Goal: Register for event/course

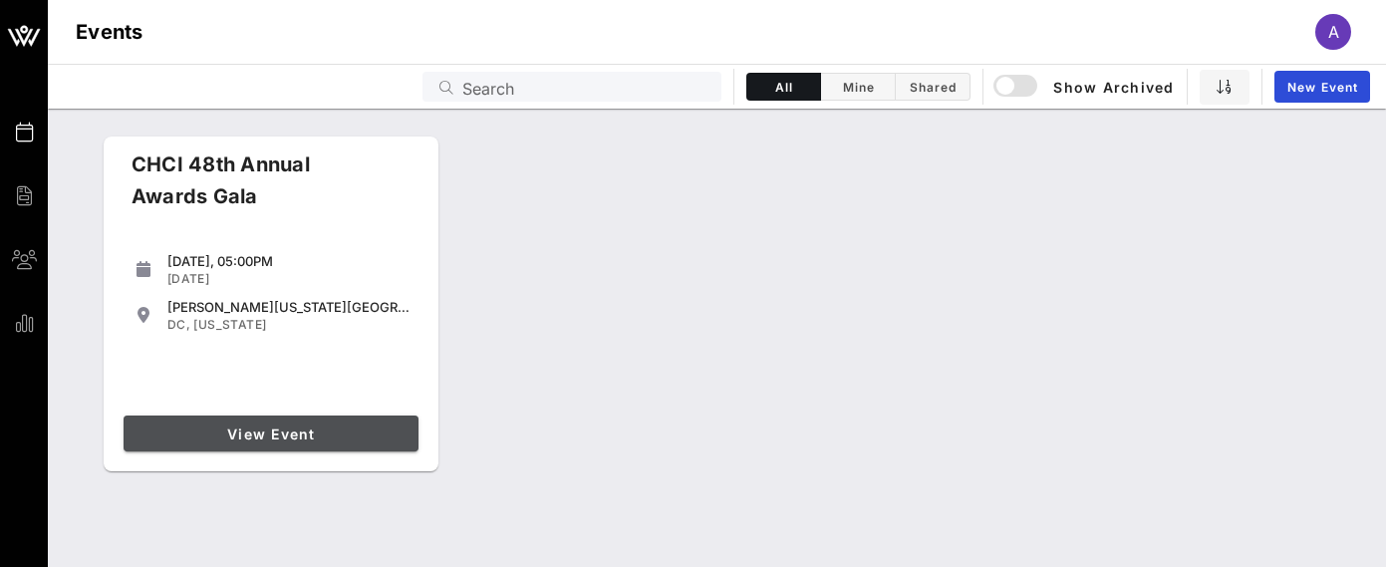
click at [259, 432] on span "View Event" at bounding box center [271, 434] width 279 height 17
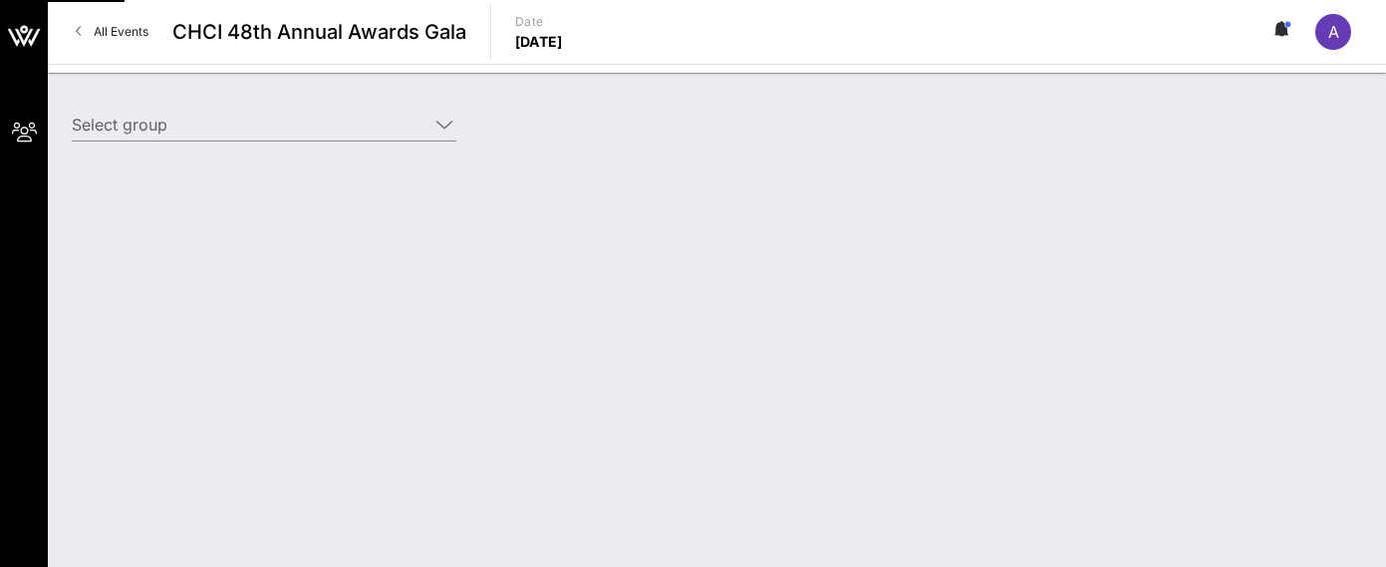
type input "Cisco (Cisco) [[PERSON_NAME], [EMAIL_ADDRESS][DOMAIN_NAME]]"
